Goal: Task Accomplishment & Management: Manage account settings

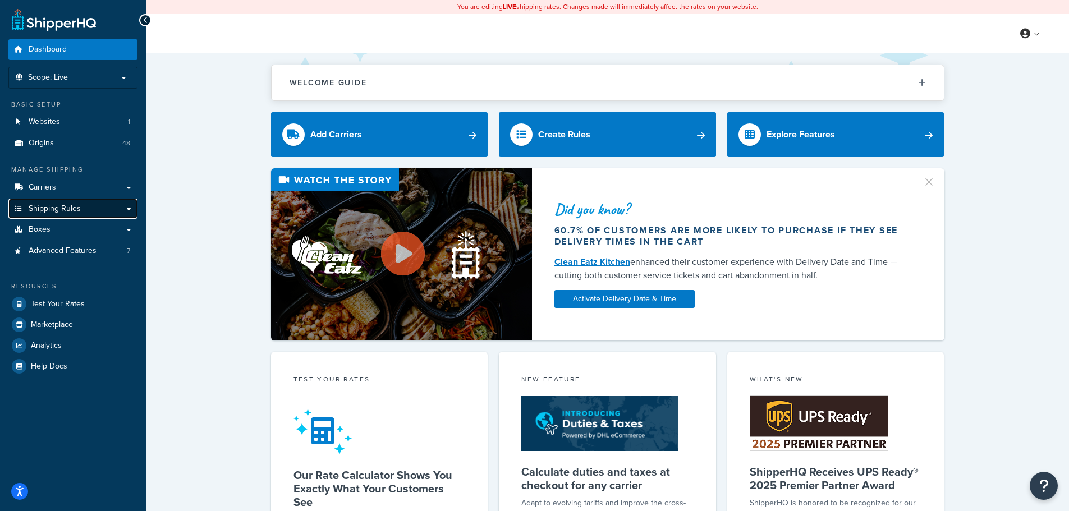
click at [98, 209] on link "Shipping Rules" at bounding box center [72, 209] width 129 height 21
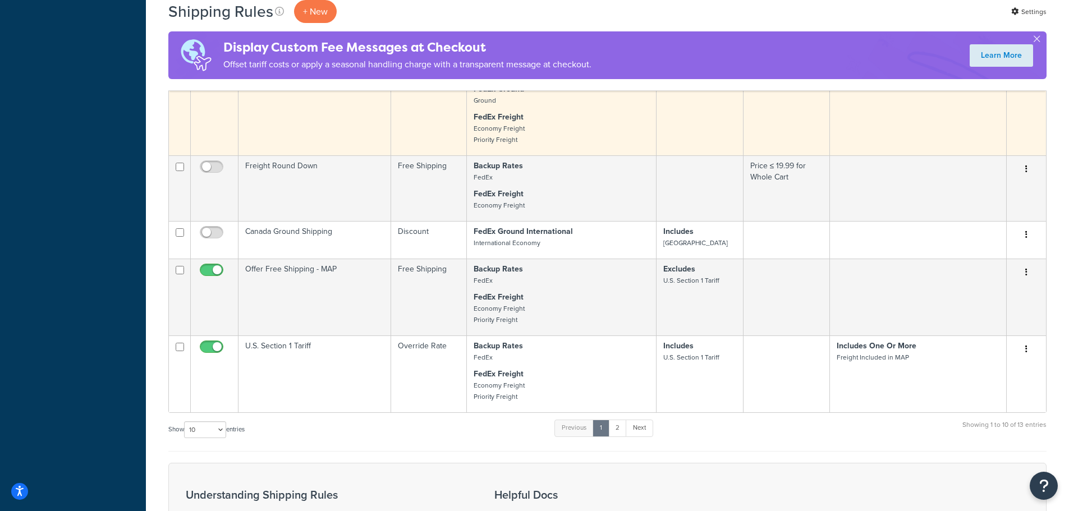
scroll to position [617, 0]
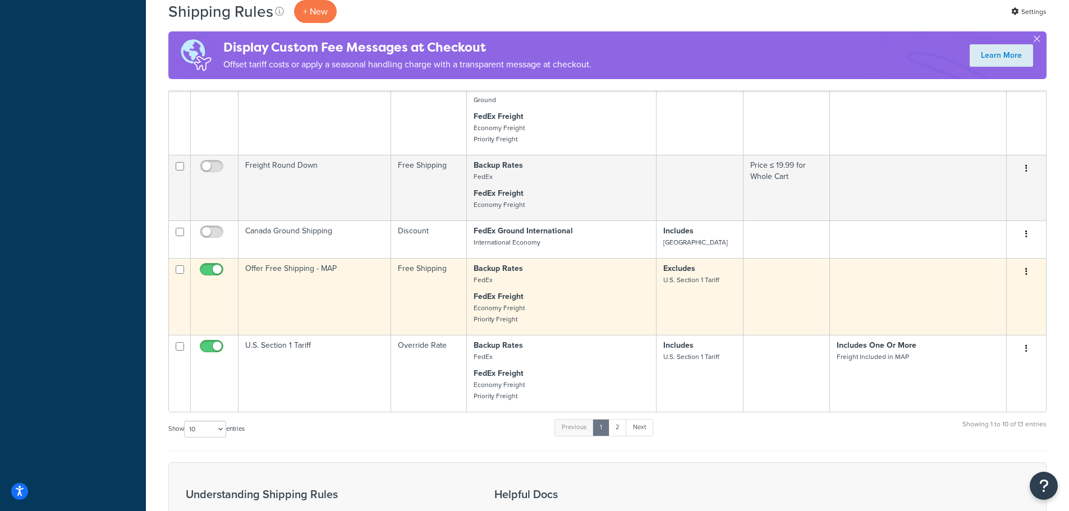
click at [342, 300] on td "Offer Free Shipping - MAP" at bounding box center [314, 296] width 153 height 77
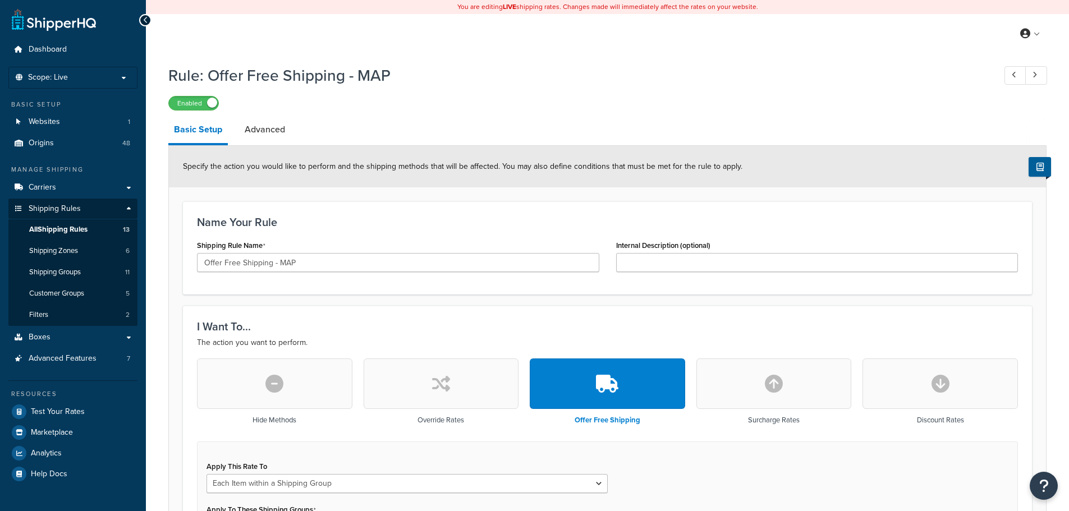
select select "ITEM"
click at [88, 273] on link "Shipping Groups 11" at bounding box center [72, 272] width 129 height 21
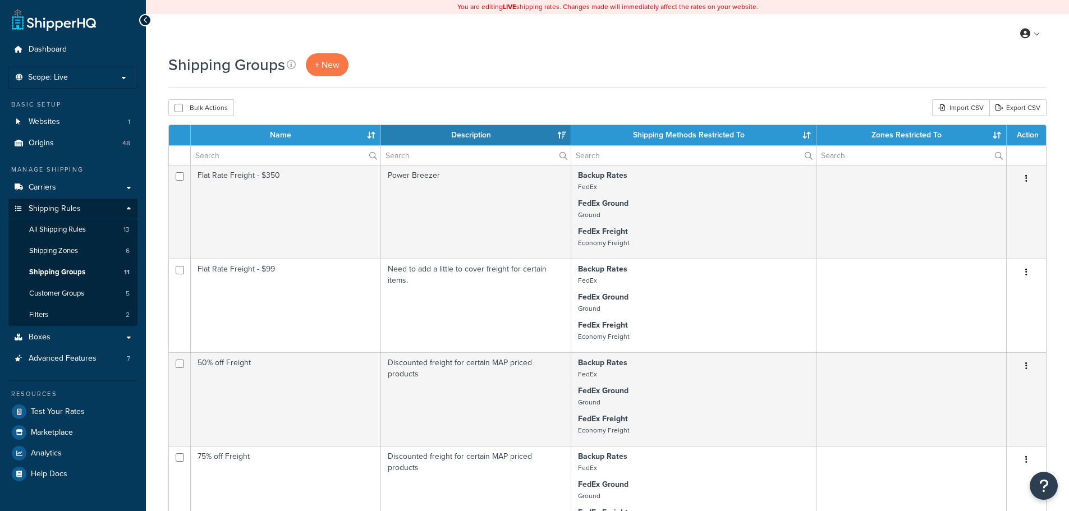
select select "15"
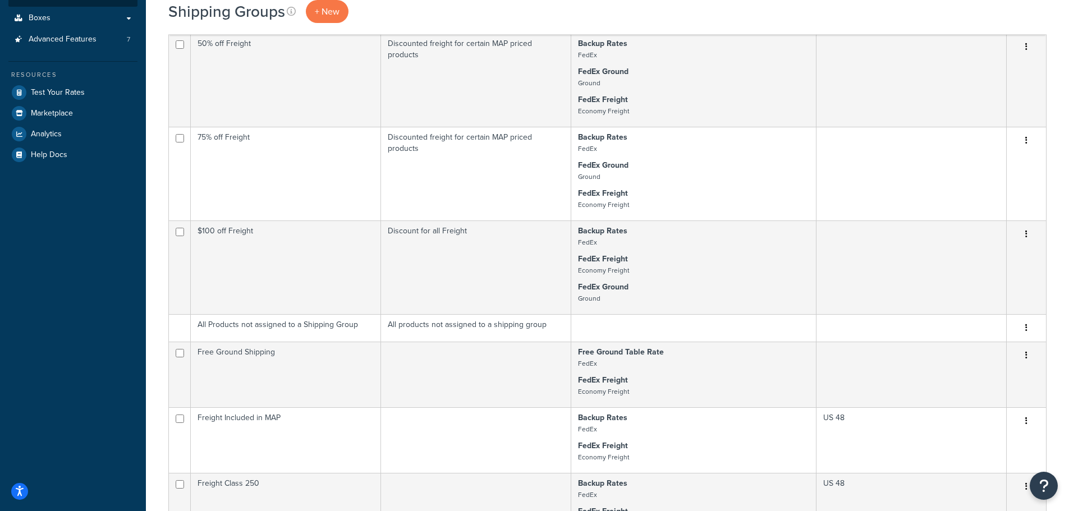
scroll to position [393, 0]
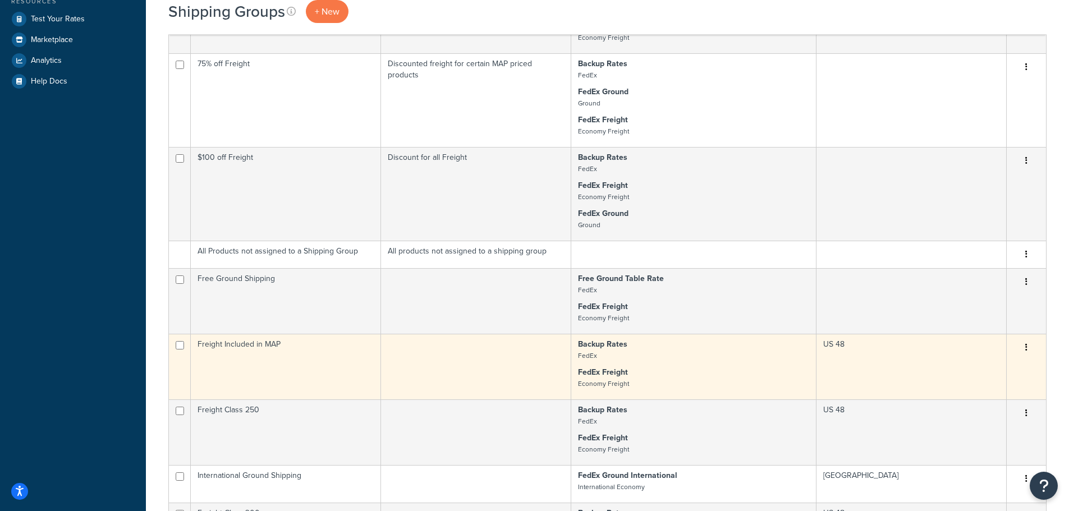
click at [315, 369] on td "Freight Included in MAP" at bounding box center [286, 367] width 190 height 66
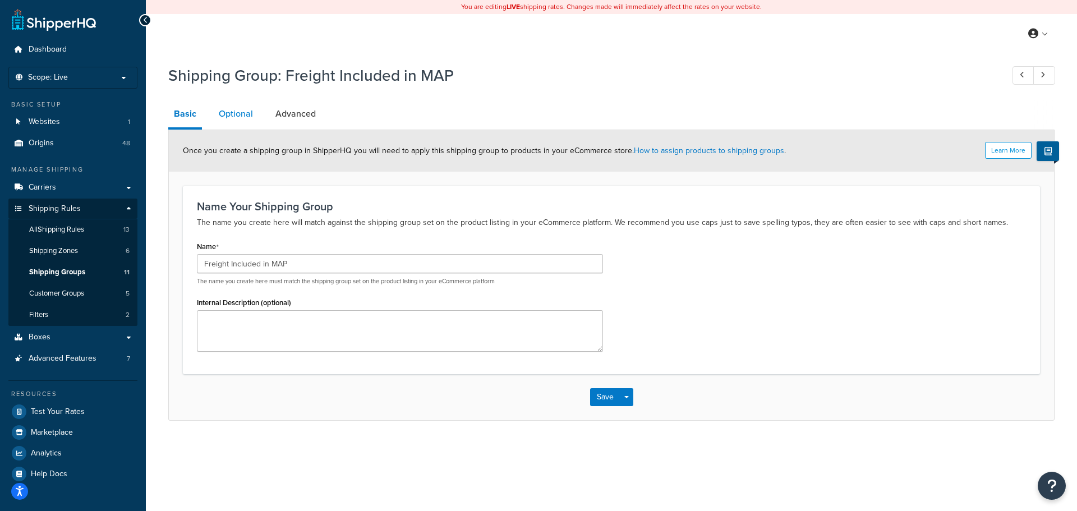
click at [242, 121] on link "Optional" at bounding box center [235, 113] width 45 height 27
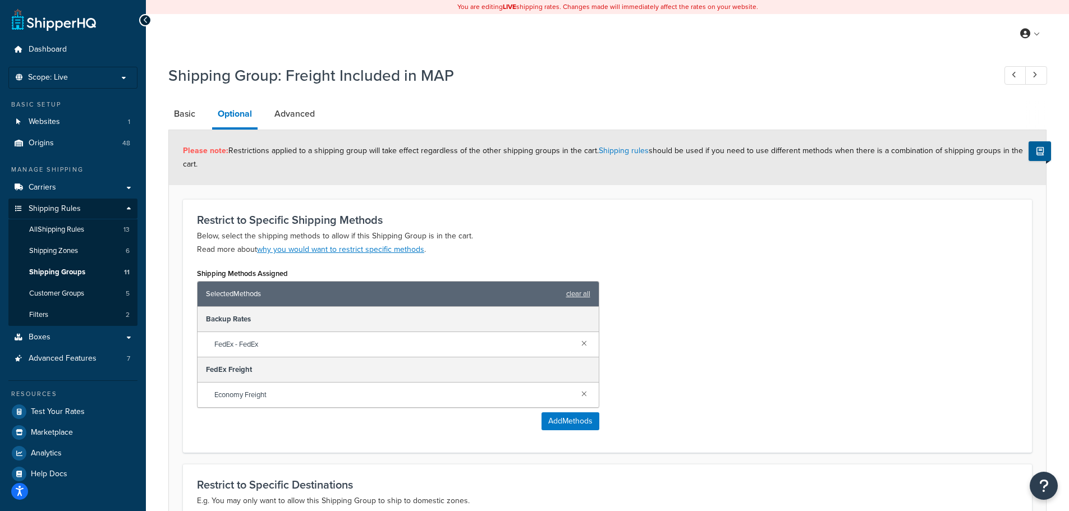
click at [323, 119] on li "Advanced" at bounding box center [300, 113] width 63 height 27
click at [303, 117] on link "Advanced" at bounding box center [295, 113] width 52 height 27
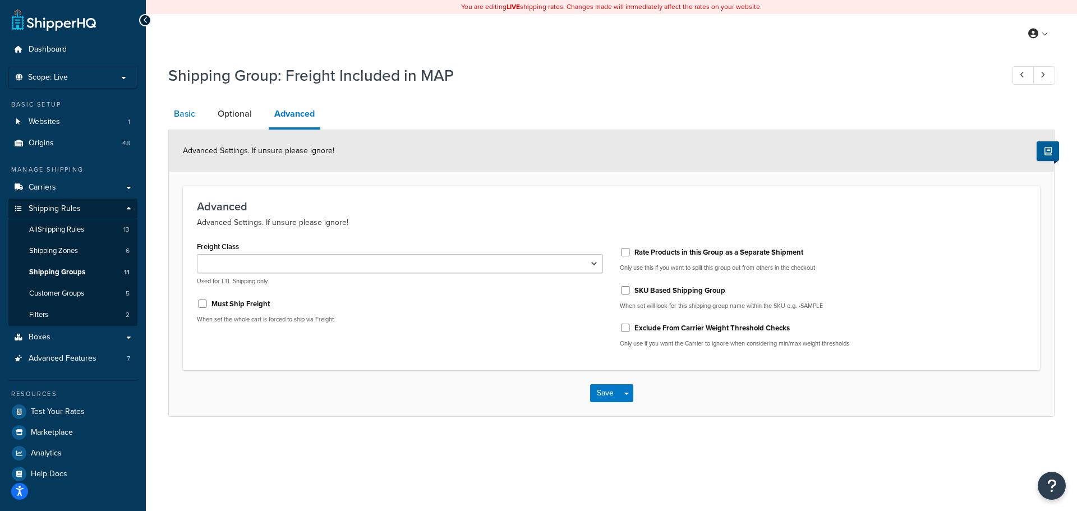
click at [188, 114] on link "Basic" at bounding box center [184, 113] width 33 height 27
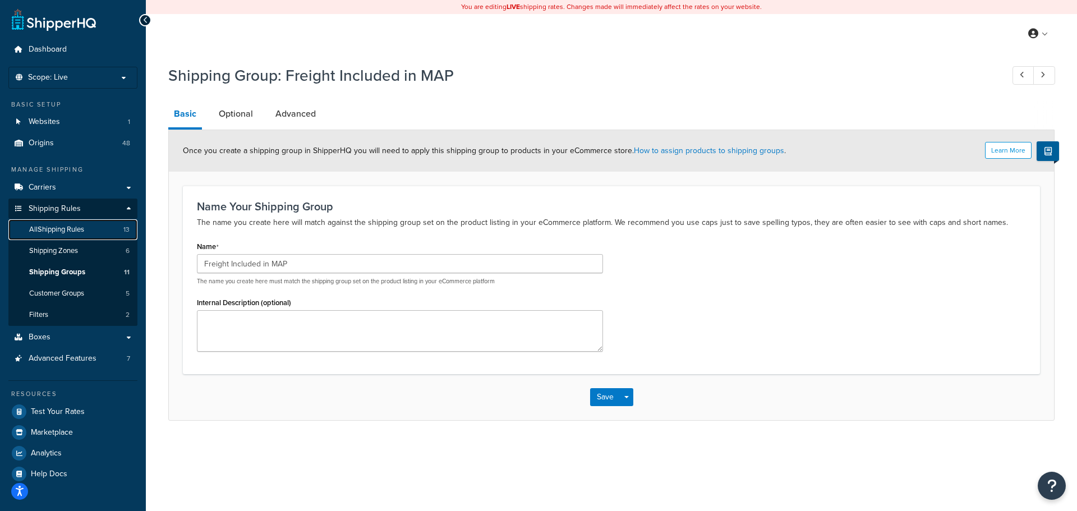
click at [79, 231] on span "All Shipping Rules" at bounding box center [56, 230] width 55 height 10
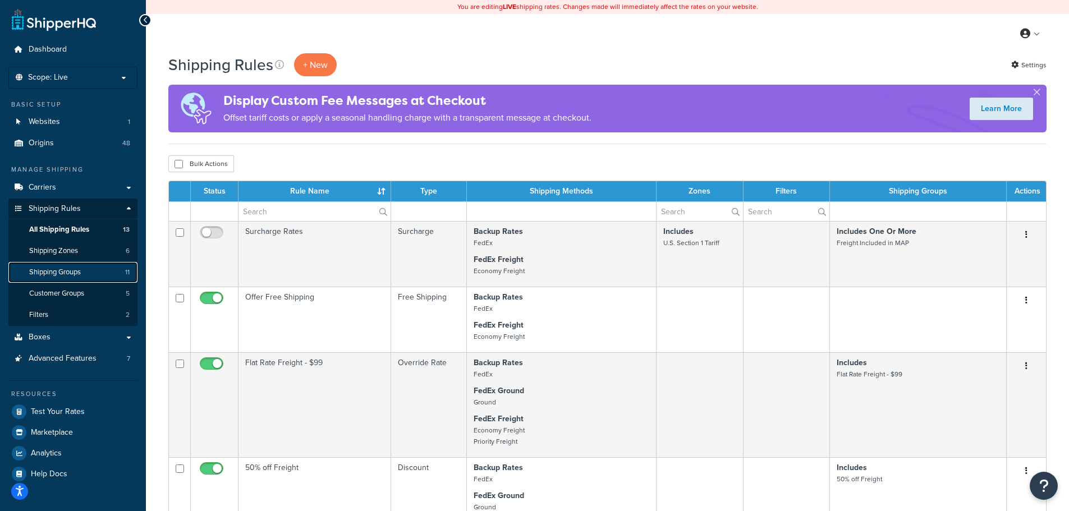
click at [63, 270] on span "Shipping Groups" at bounding box center [55, 273] width 52 height 10
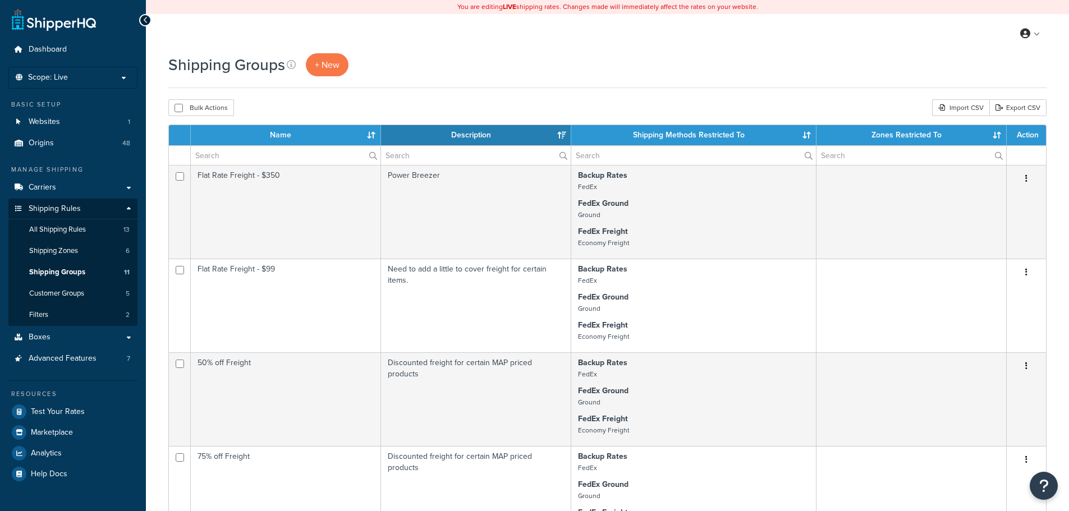
select select "15"
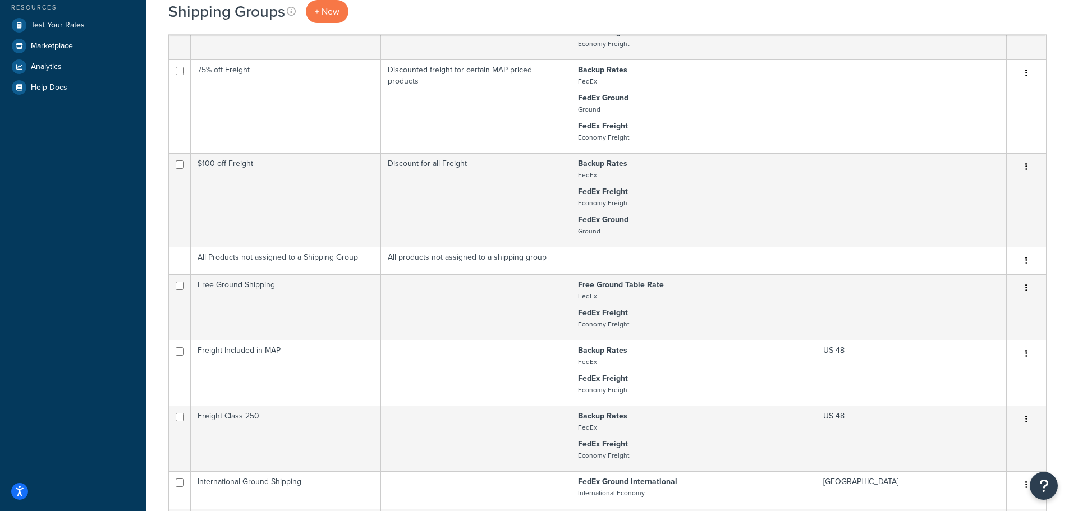
scroll to position [393, 0]
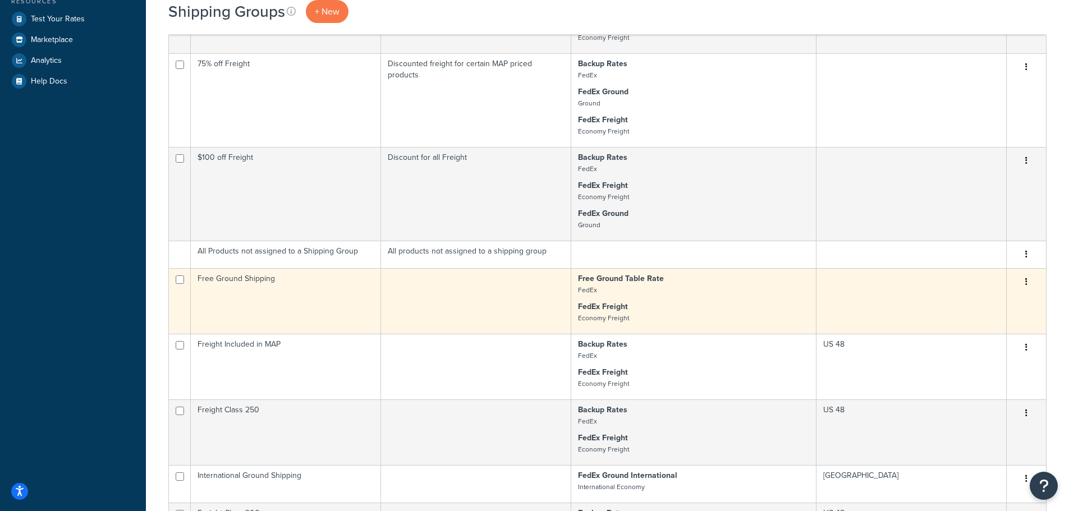
click at [309, 297] on td "Free Ground Shipping" at bounding box center [286, 301] width 190 height 66
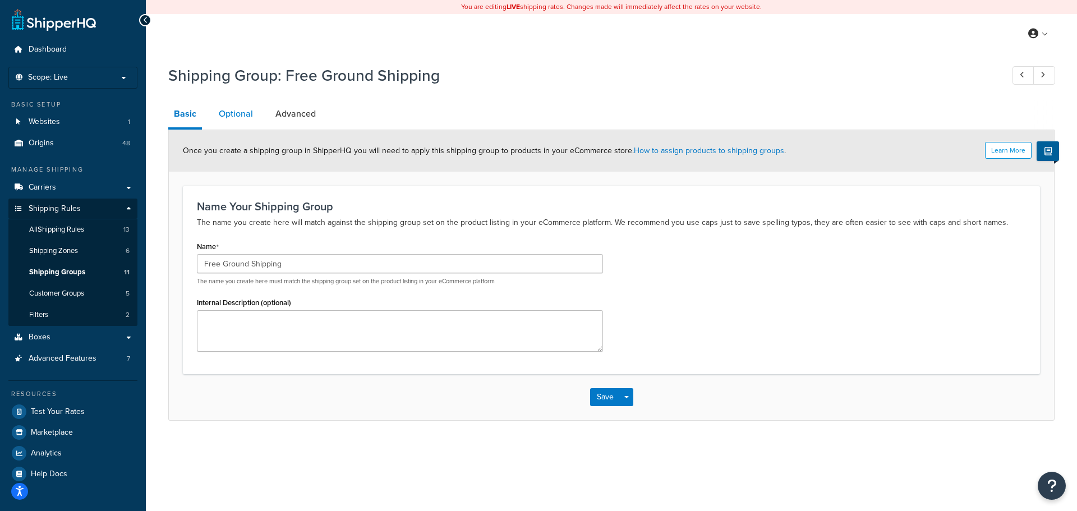
click at [228, 109] on link "Optional" at bounding box center [235, 113] width 45 height 27
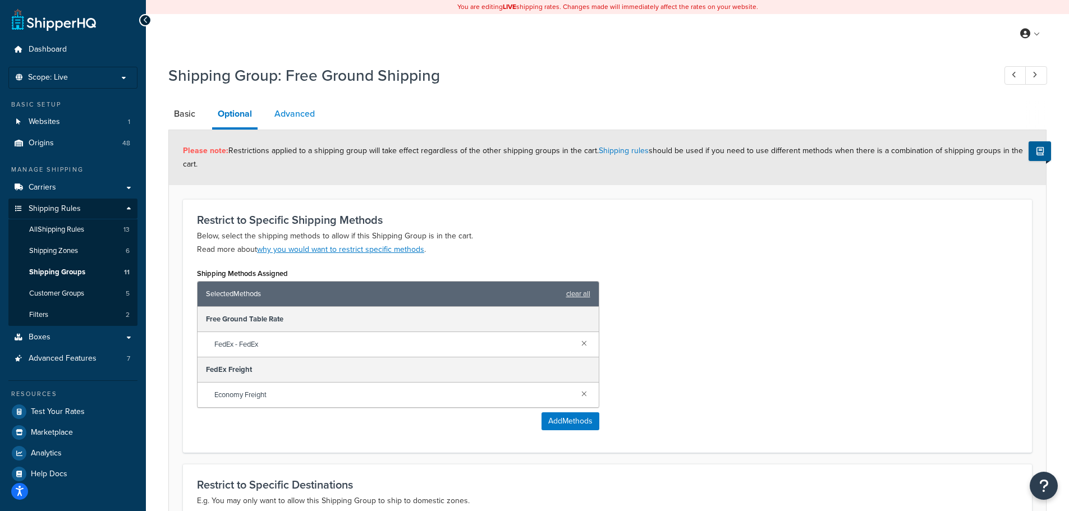
click at [305, 117] on link "Advanced" at bounding box center [295, 113] width 52 height 27
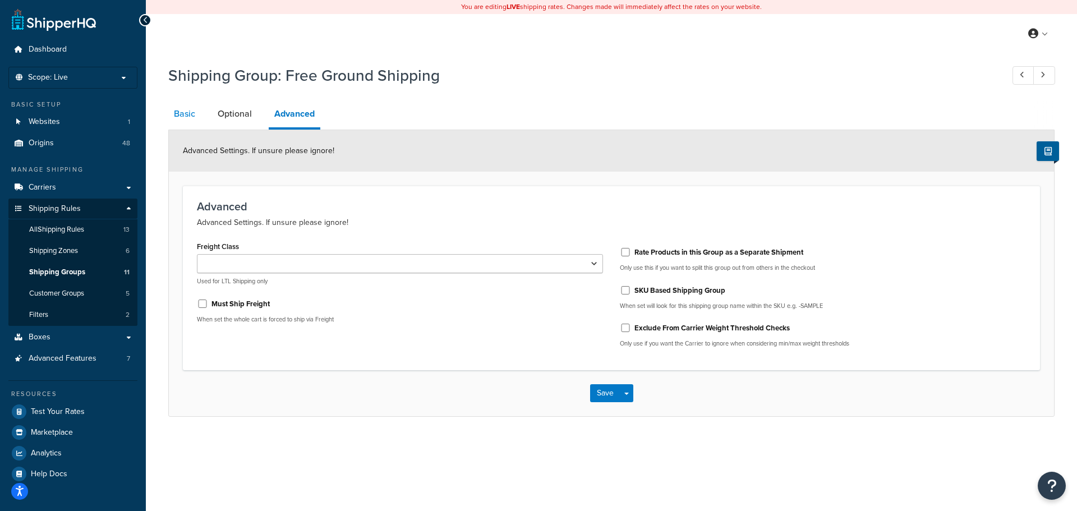
click at [200, 119] on link "Basic" at bounding box center [184, 113] width 33 height 27
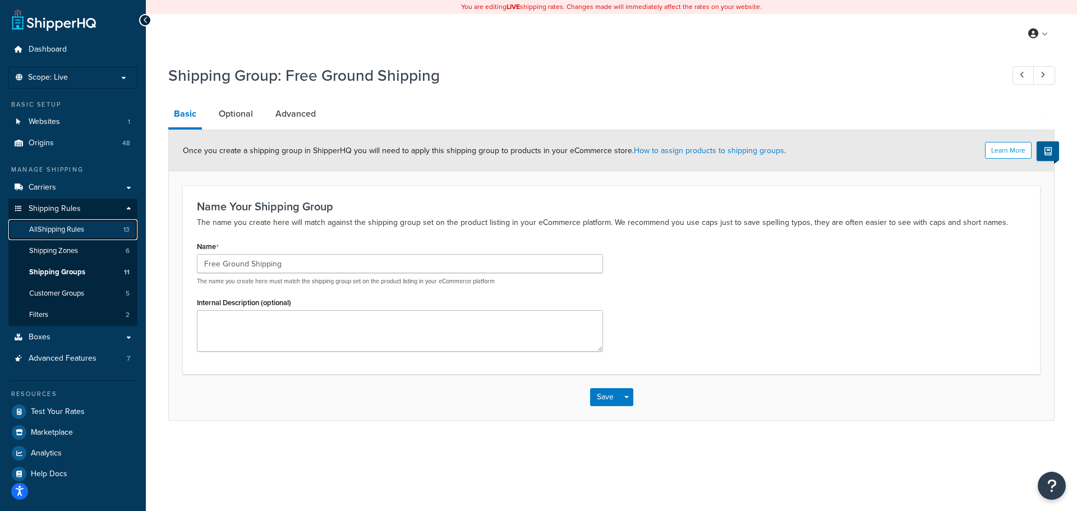
click at [77, 233] on span "All Shipping Rules" at bounding box center [56, 230] width 55 height 10
